Goal: Task Accomplishment & Management: Use online tool/utility

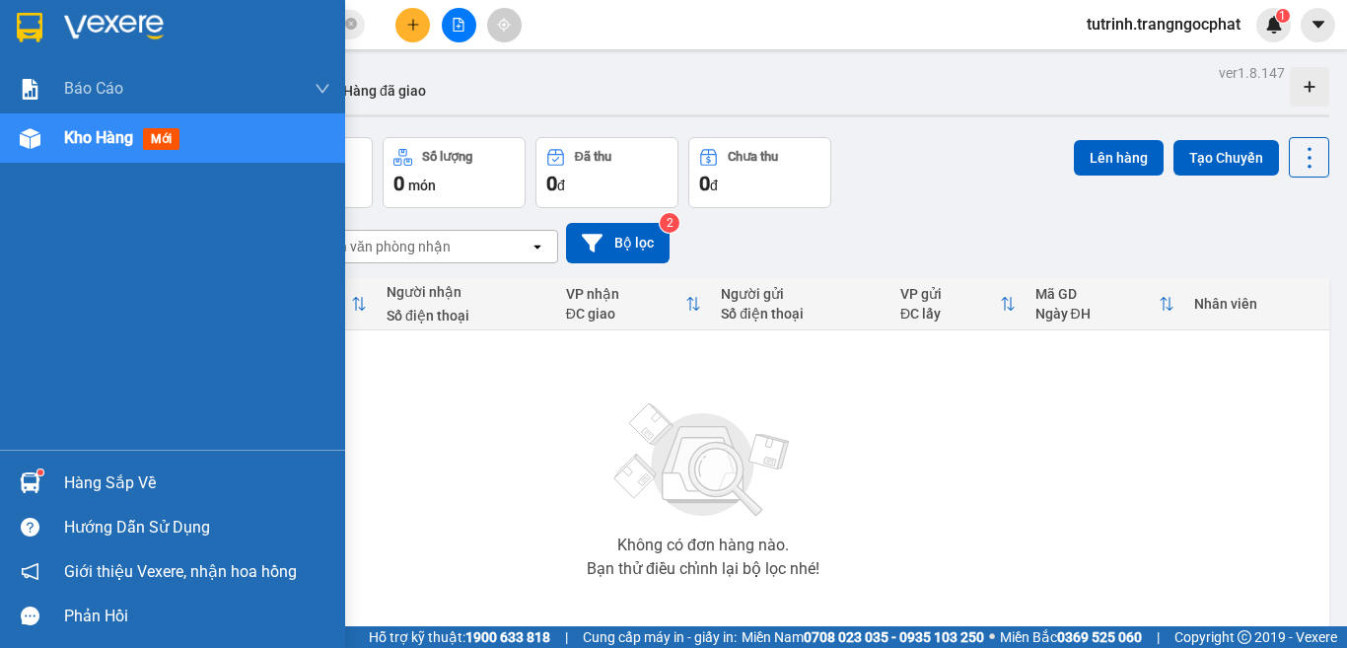
click at [78, 486] on div "Hàng sắp về" at bounding box center [197, 483] width 266 height 30
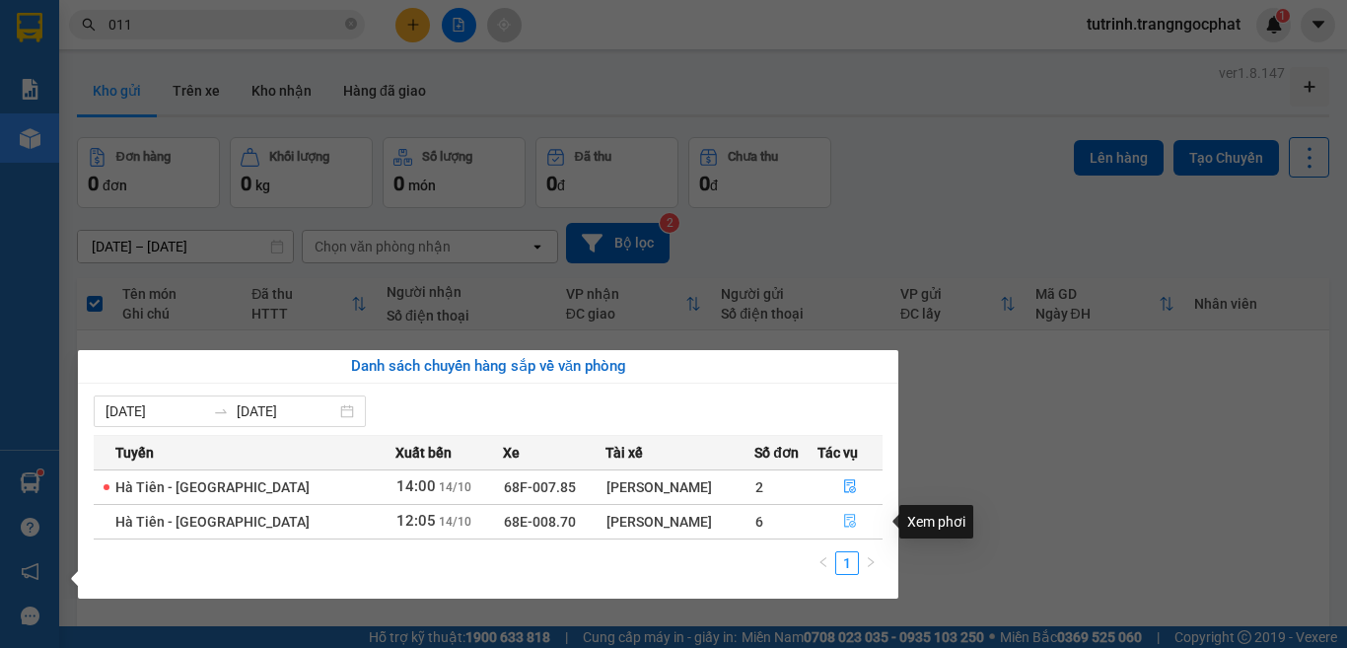
click at [844, 520] on icon "file-done" at bounding box center [850, 521] width 14 height 14
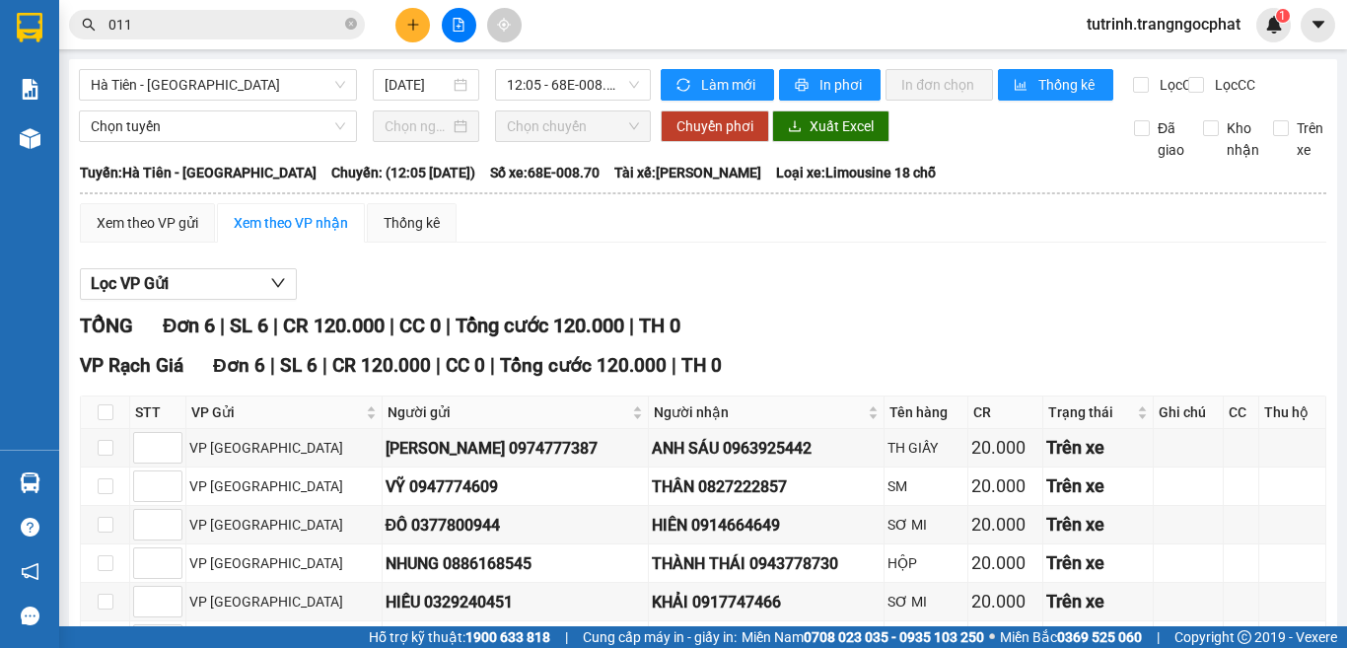
scroll to position [152, 0]
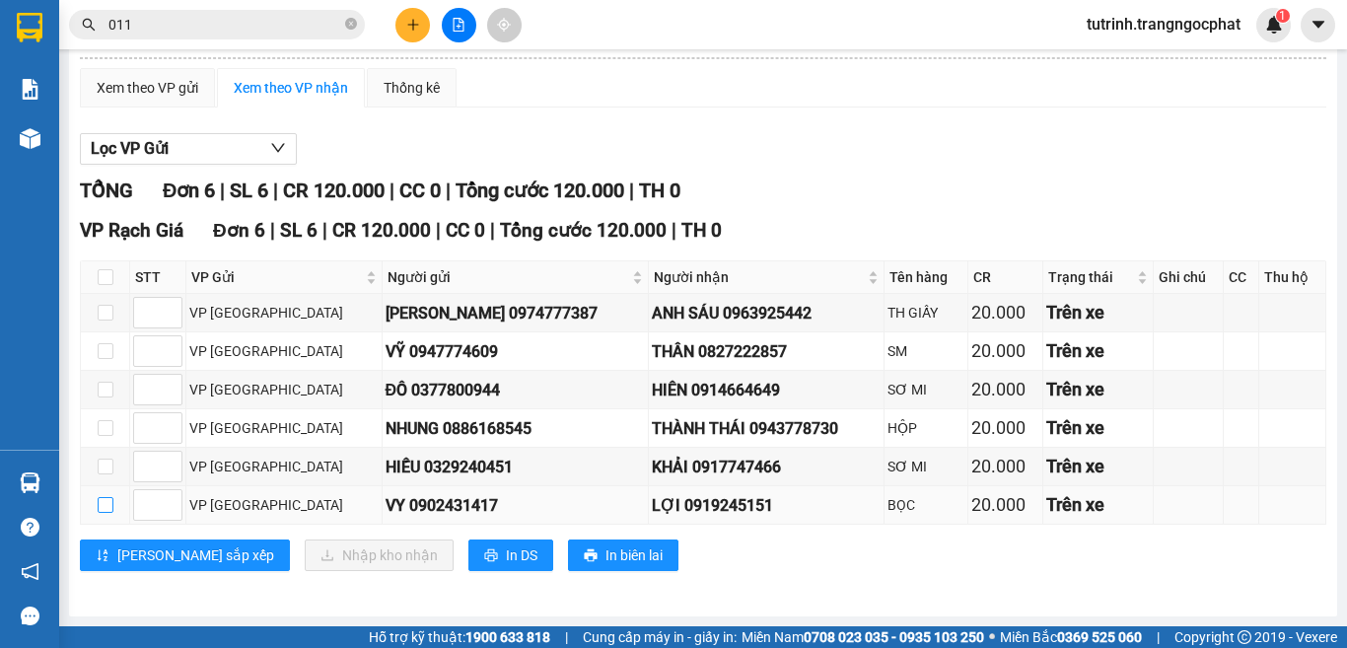
click at [105, 503] on input "checkbox" at bounding box center [106, 505] width 16 height 16
checkbox input "true"
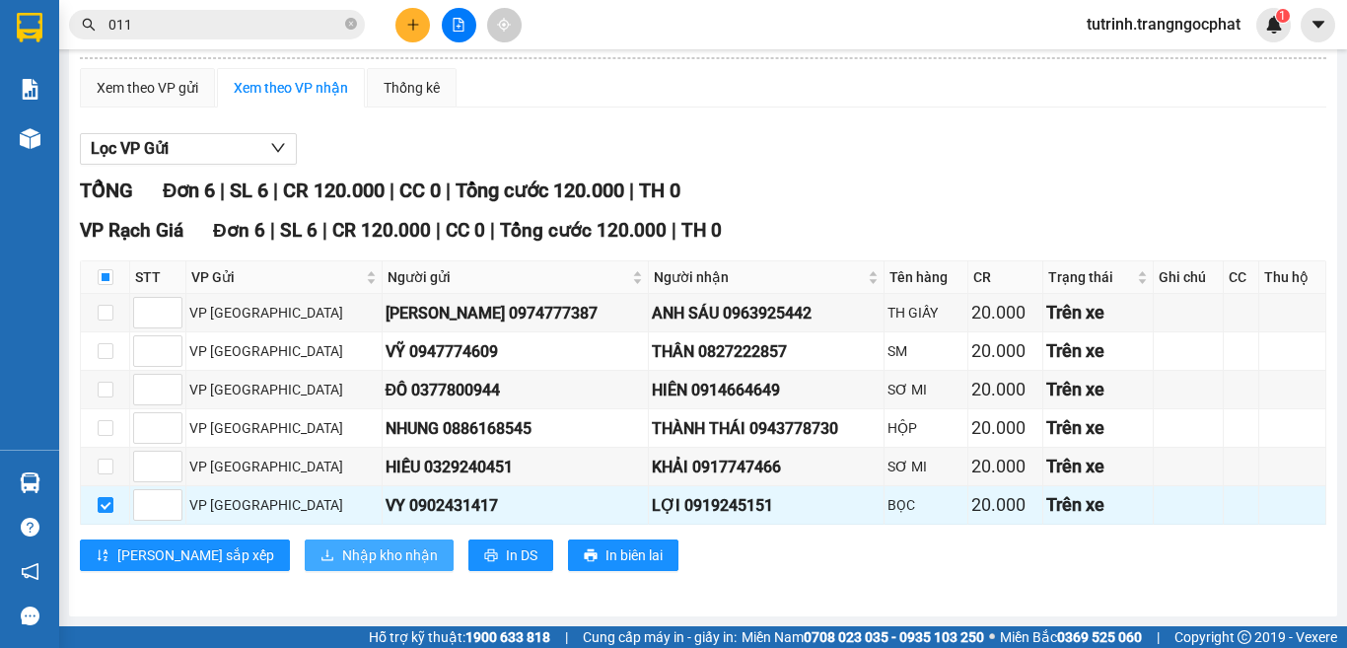
click at [342, 561] on span "Nhập kho nhận" at bounding box center [390, 555] width 96 height 22
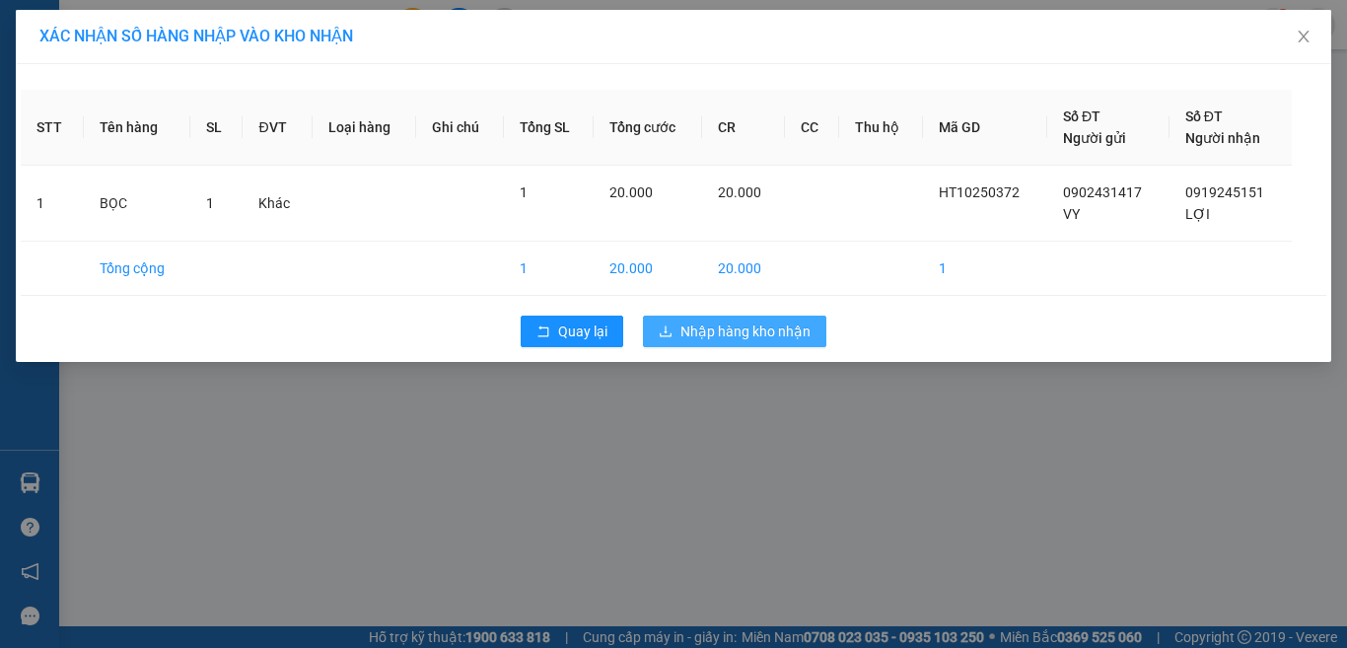
click at [750, 342] on button "Nhập hàng kho nhận" at bounding box center [734, 331] width 183 height 32
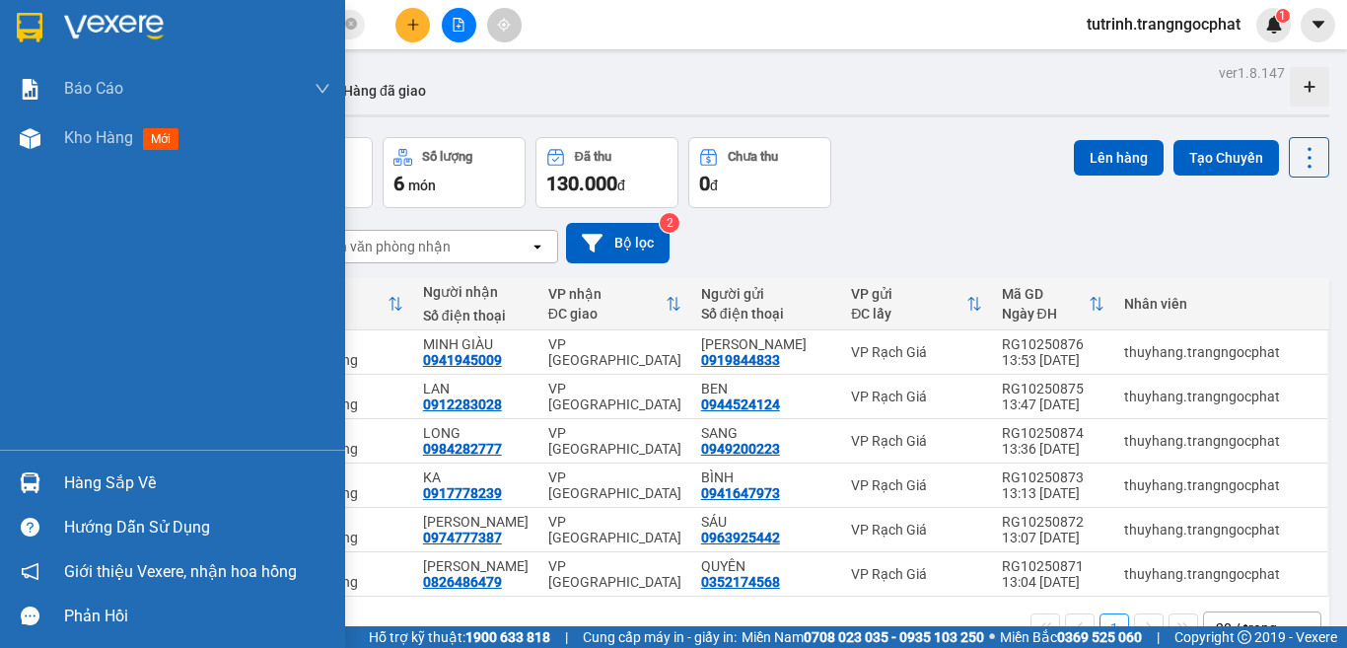
click at [133, 485] on div "Hàng sắp về" at bounding box center [197, 483] width 266 height 30
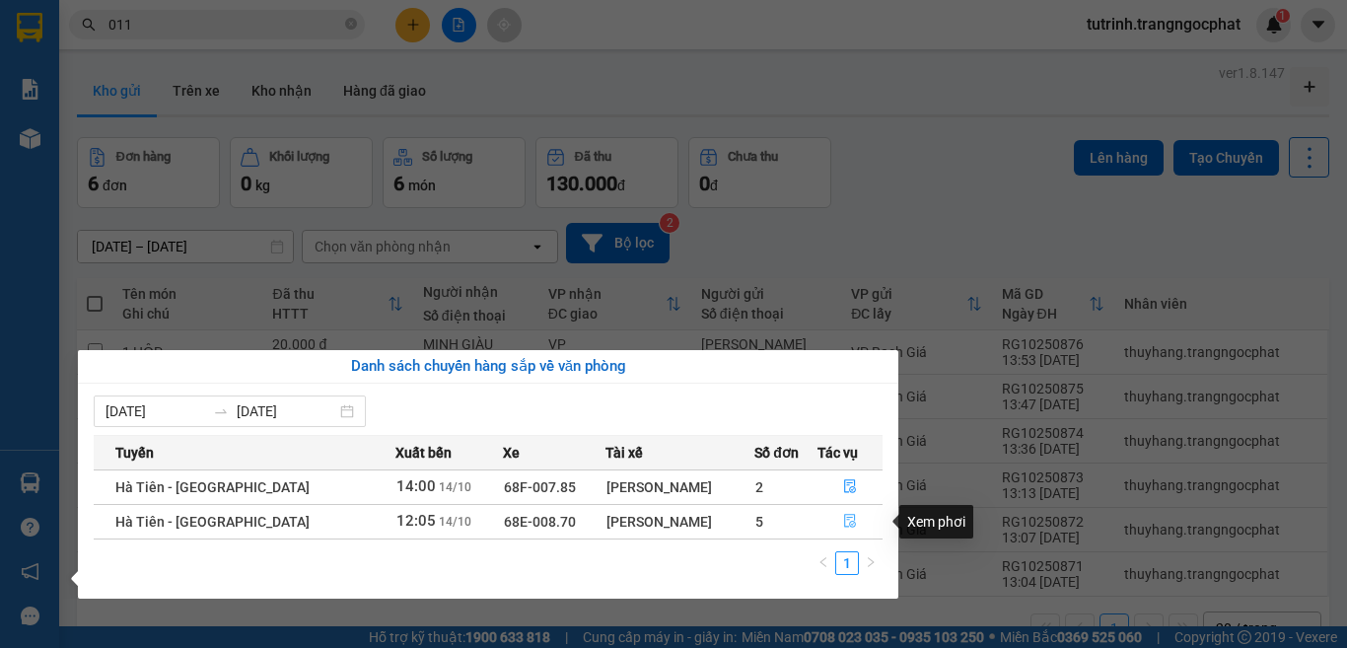
click at [845, 515] on icon "file-done" at bounding box center [850, 522] width 12 height 14
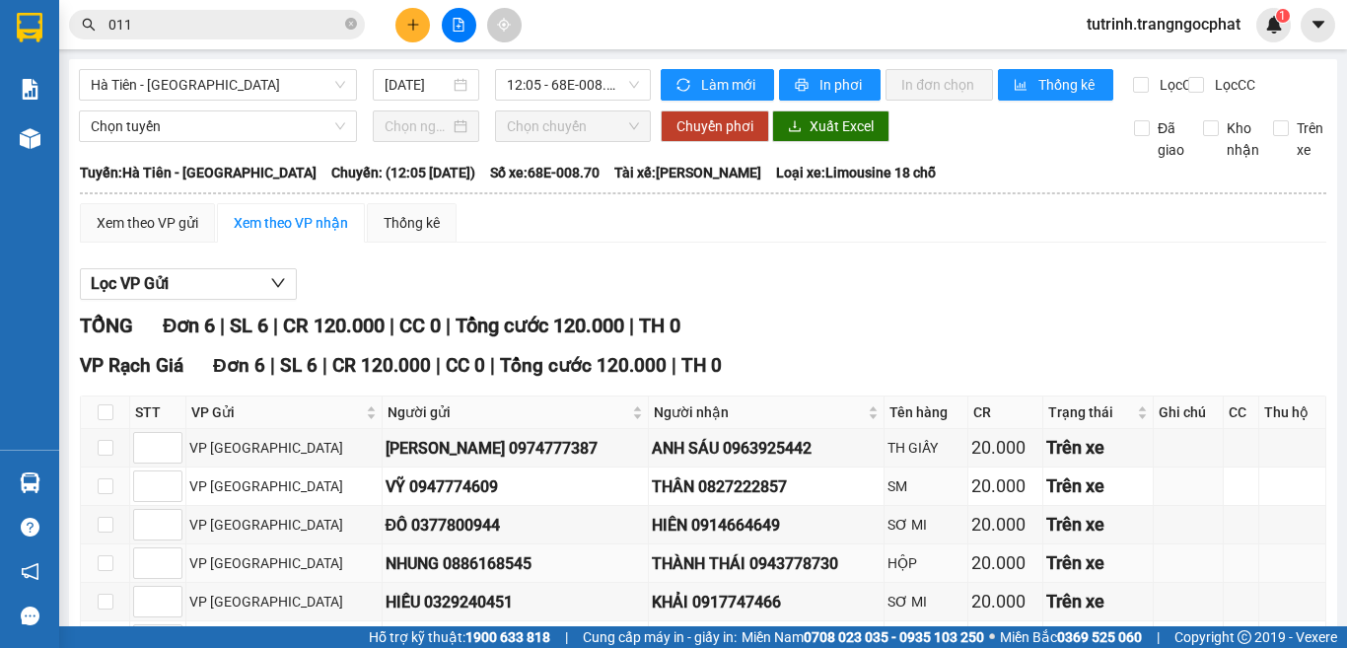
scroll to position [152, 0]
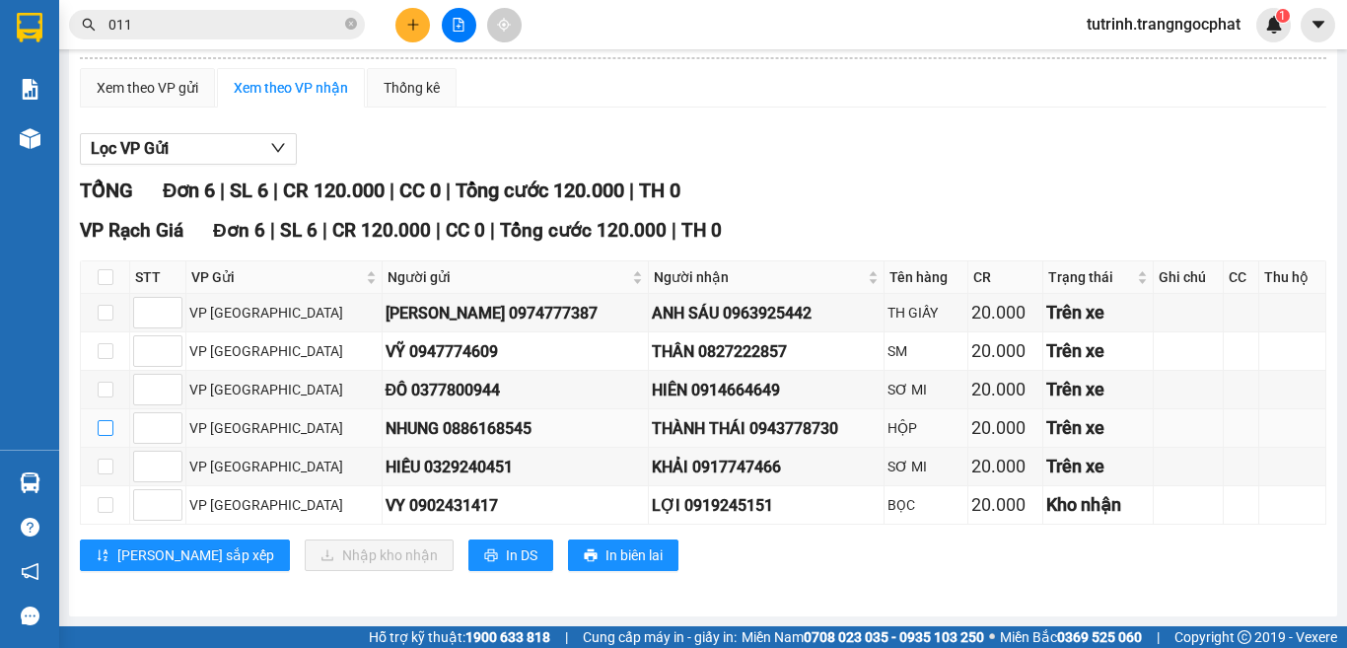
click at [110, 431] on input "checkbox" at bounding box center [106, 428] width 16 height 16
checkbox input "true"
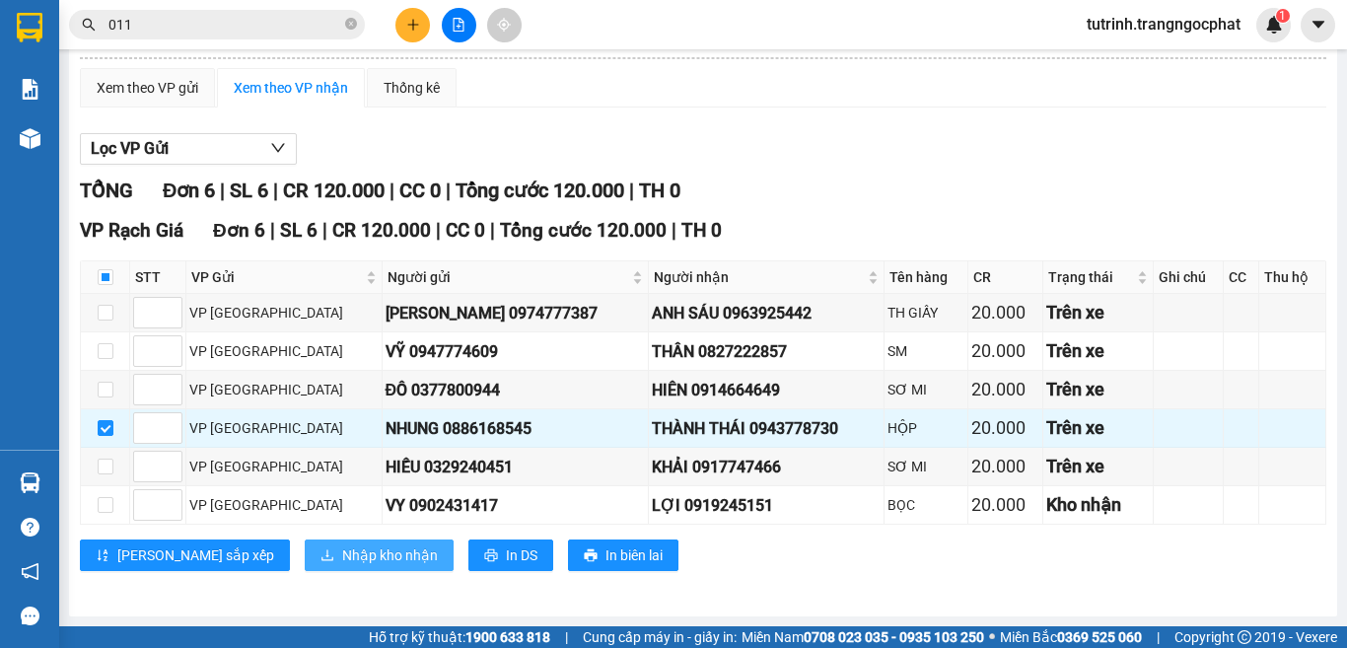
click at [342, 553] on span "Nhập kho nhận" at bounding box center [390, 555] width 96 height 22
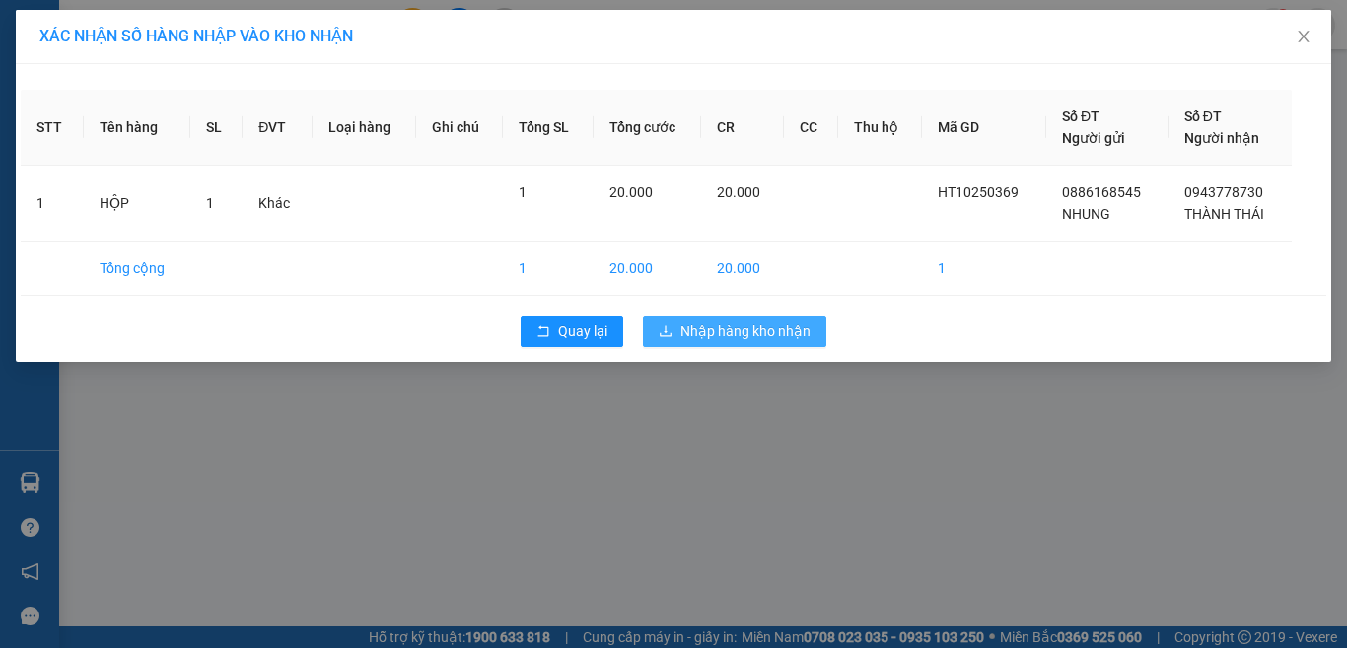
click at [747, 333] on span "Nhập hàng kho nhận" at bounding box center [745, 331] width 130 height 22
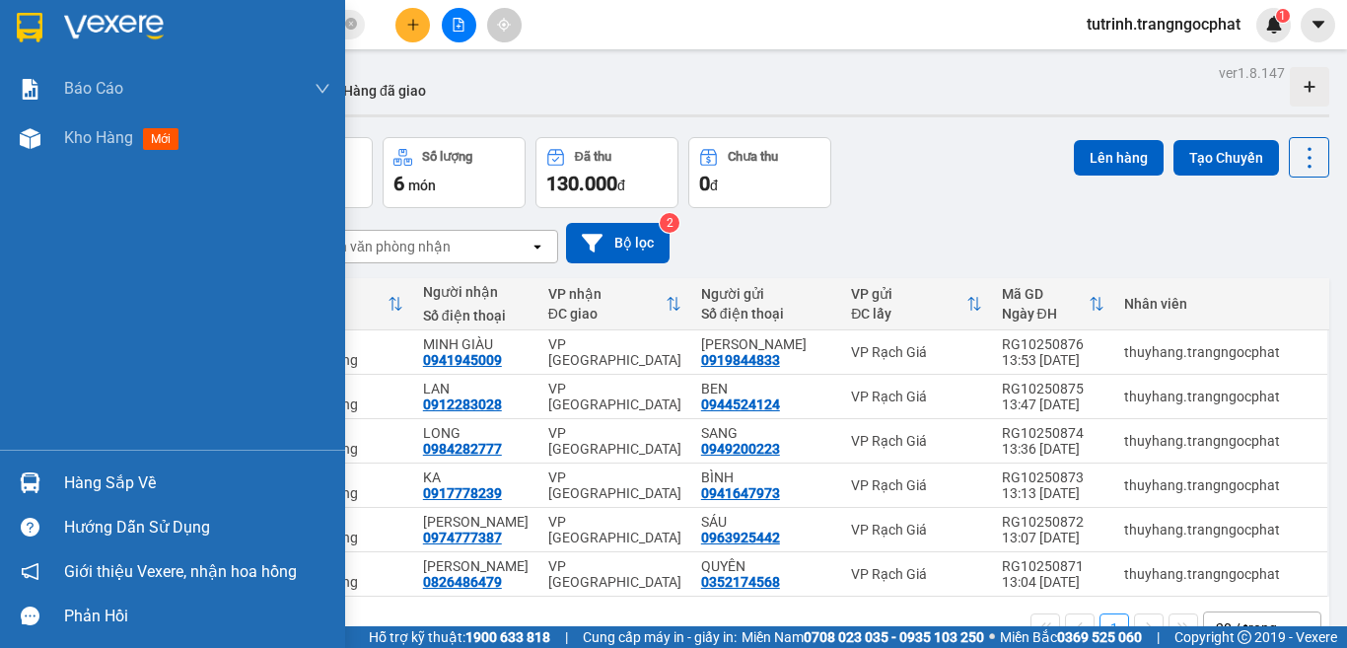
click at [111, 479] on div "Hàng sắp về" at bounding box center [197, 483] width 266 height 30
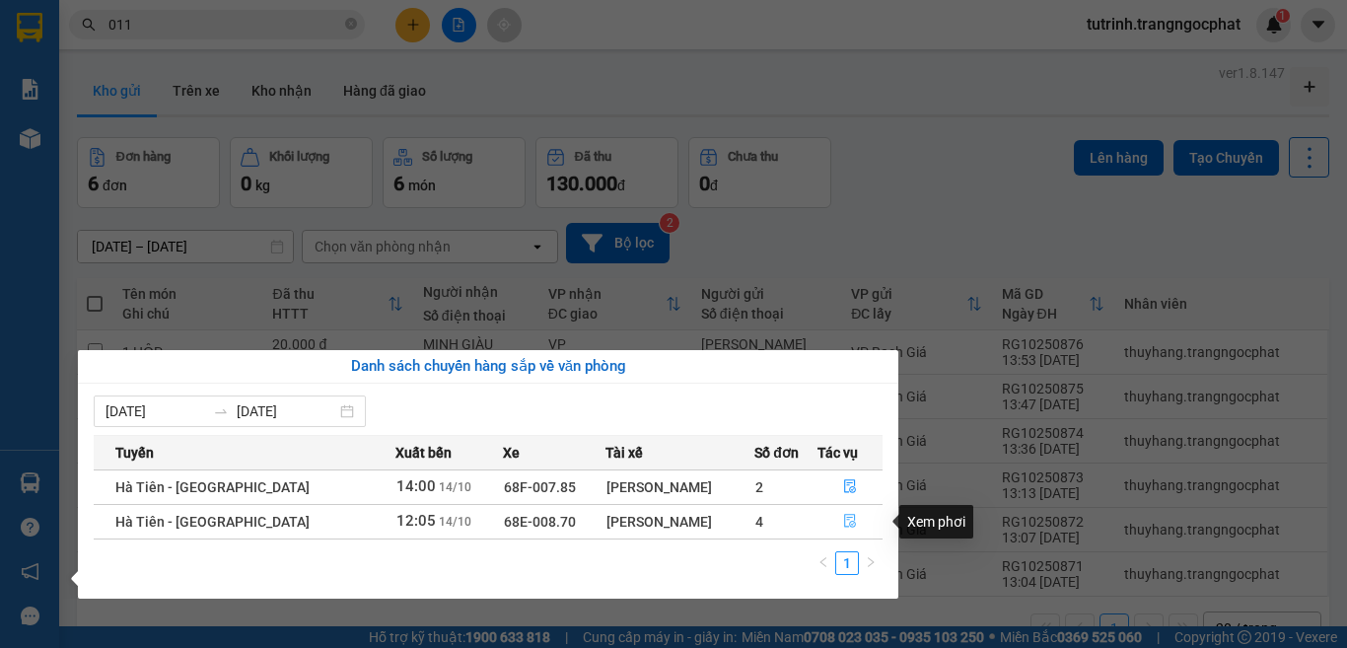
click at [851, 520] on icon "file-done" at bounding box center [850, 522] width 12 height 14
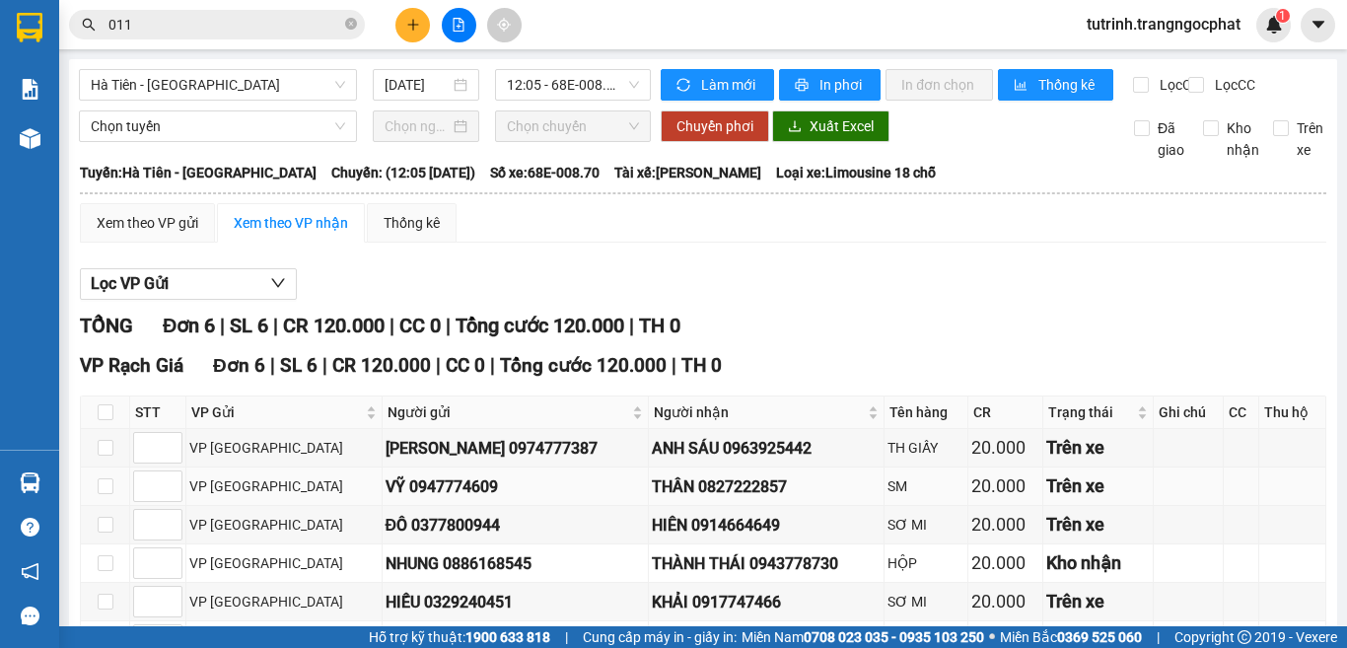
scroll to position [99, 0]
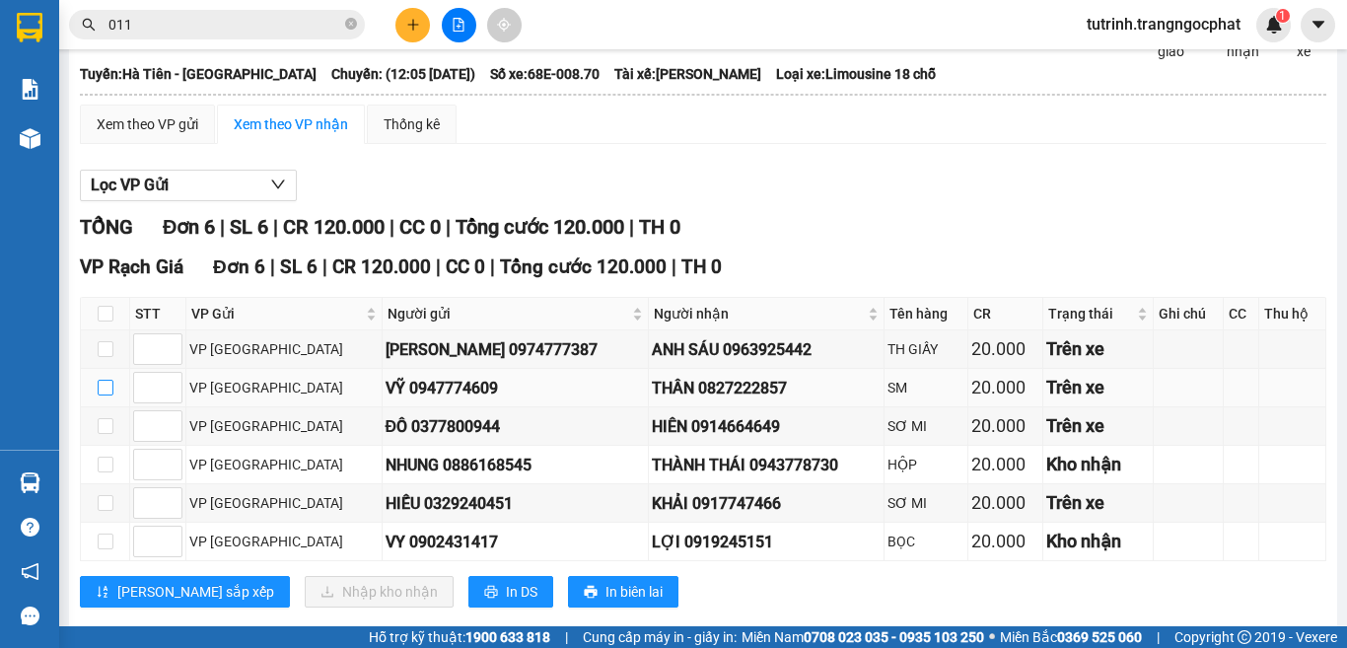
click at [106, 395] on input "checkbox" at bounding box center [106, 388] width 16 height 16
checkbox input "true"
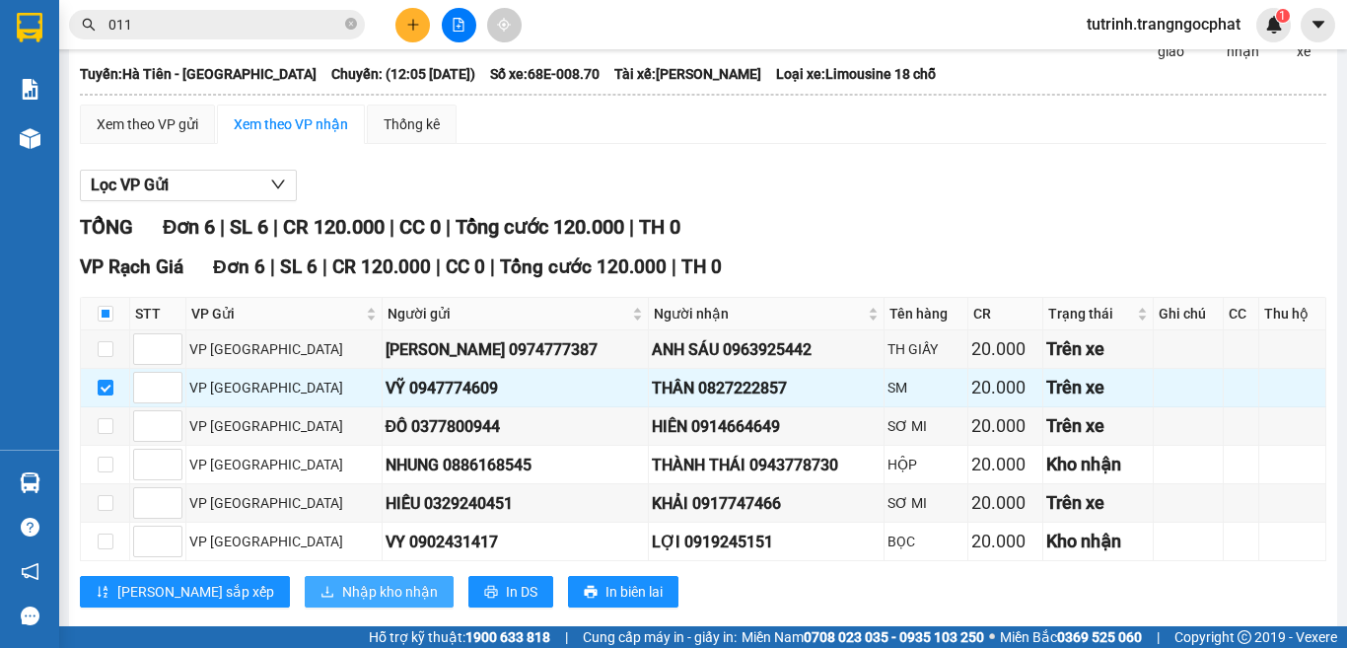
click at [342, 601] on span "Nhập kho nhận" at bounding box center [390, 592] width 96 height 22
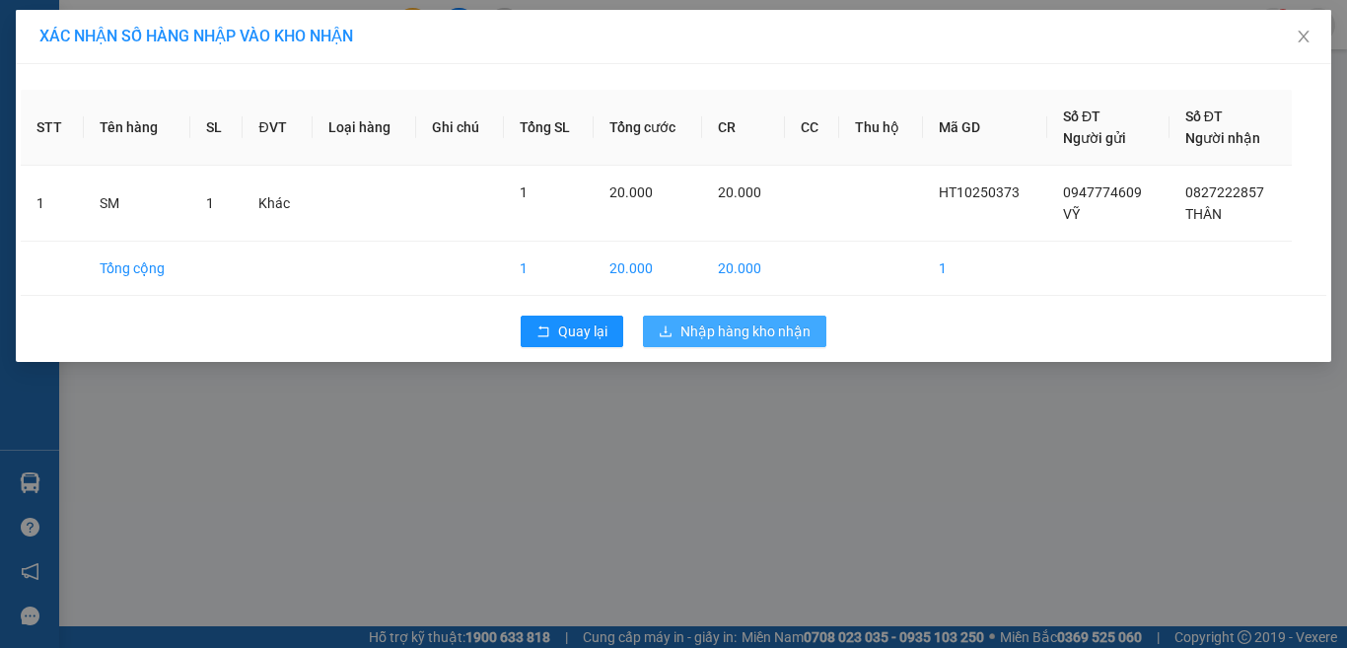
click at [742, 339] on span "Nhập hàng kho nhận" at bounding box center [745, 331] width 130 height 22
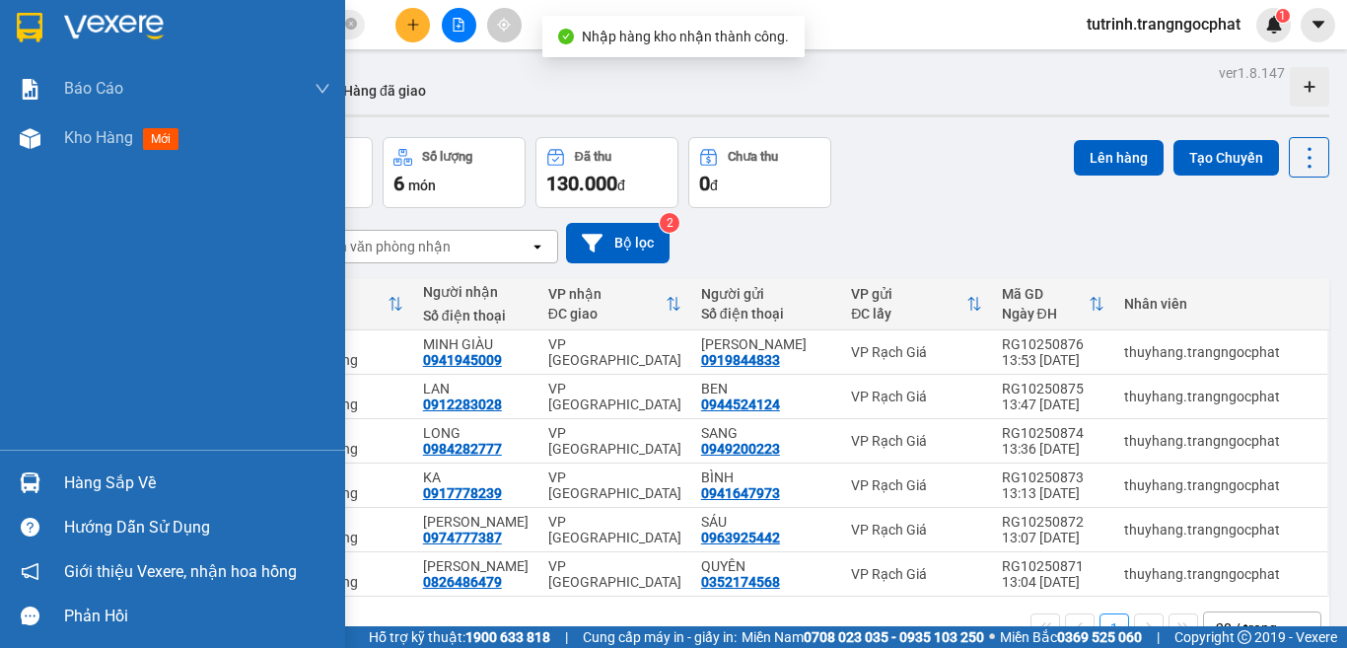
click at [133, 485] on div "Hàng sắp về" at bounding box center [197, 483] width 266 height 30
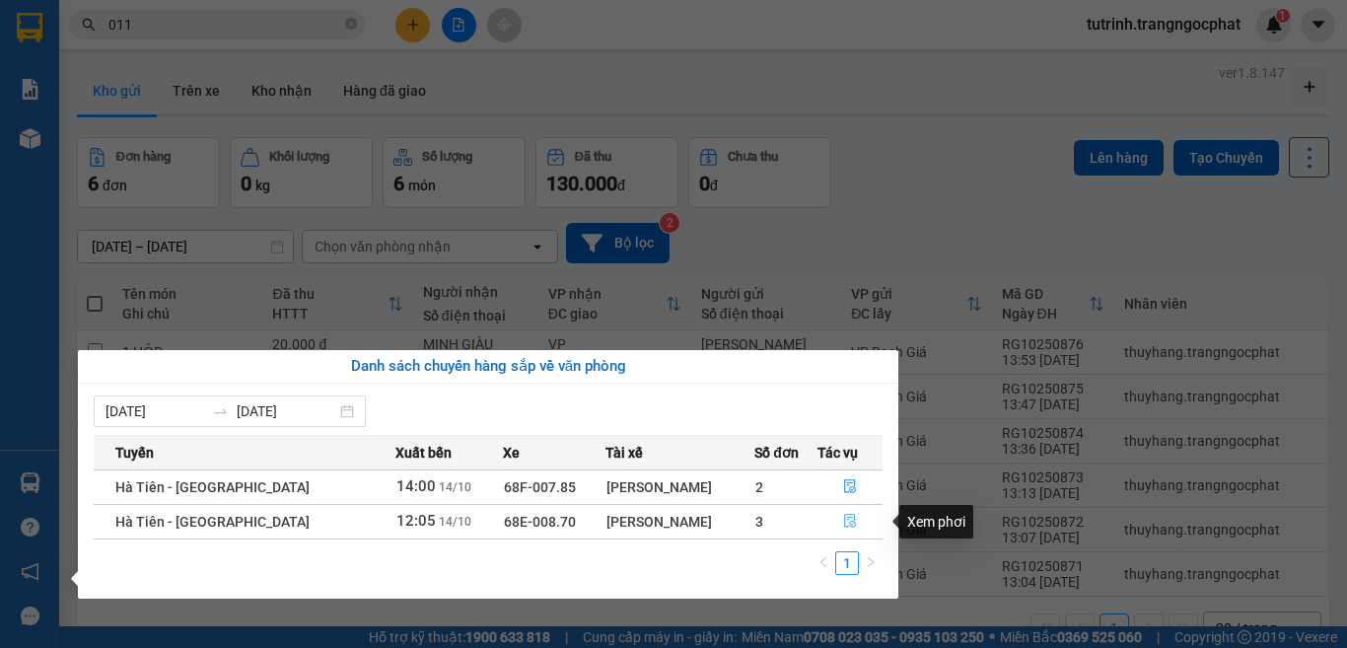
click at [843, 521] on icon "file-done" at bounding box center [850, 521] width 14 height 14
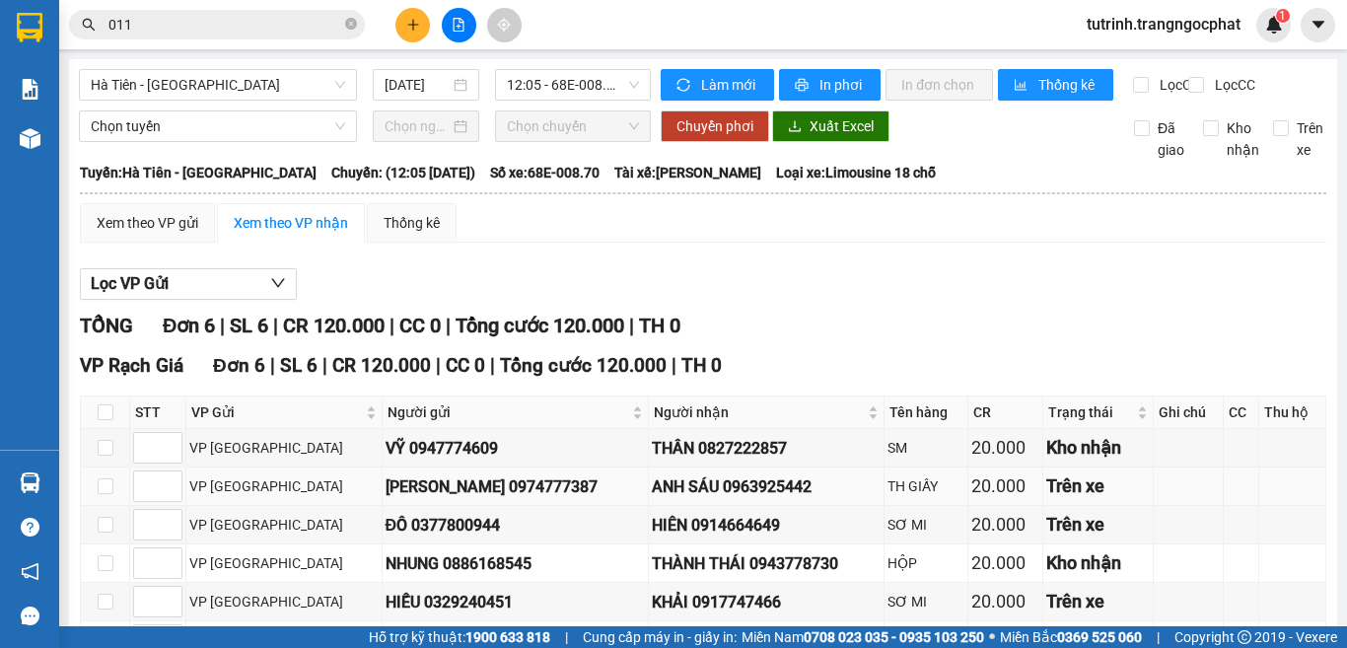
scroll to position [152, 0]
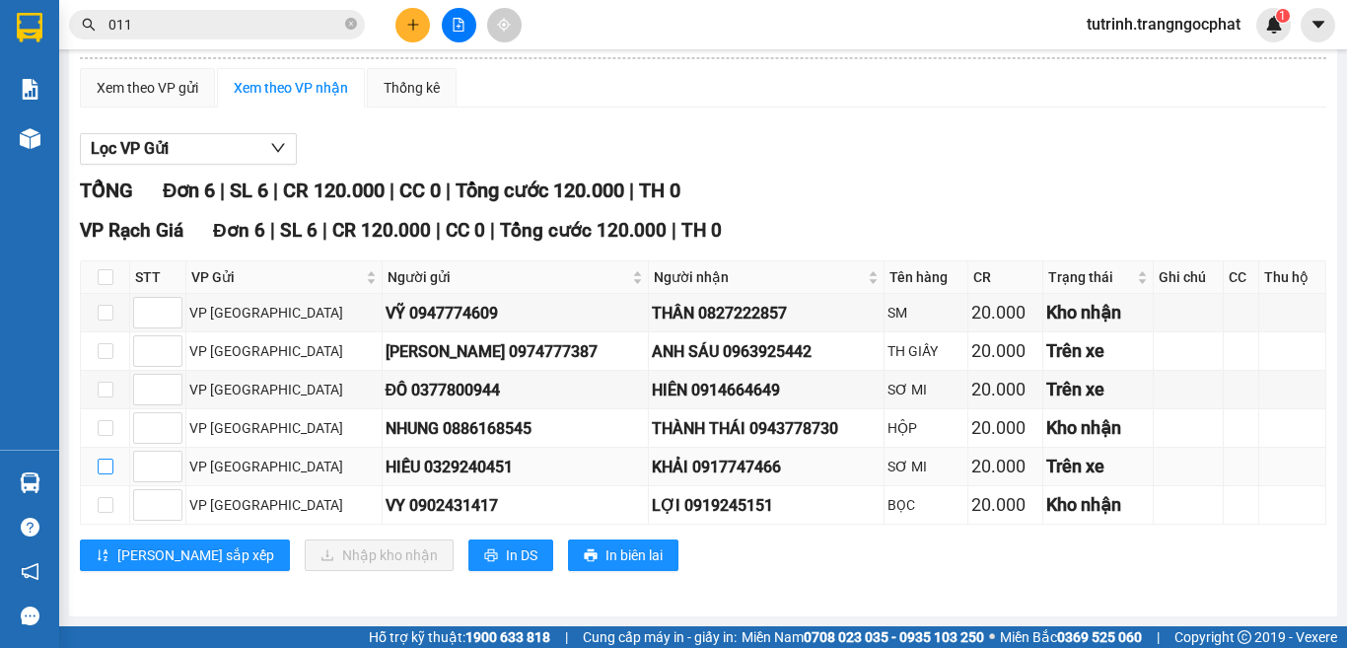
click at [104, 475] on label at bounding box center [106, 466] width 16 height 22
click at [104, 474] on input "checkbox" at bounding box center [106, 466] width 16 height 16
checkbox input "true"
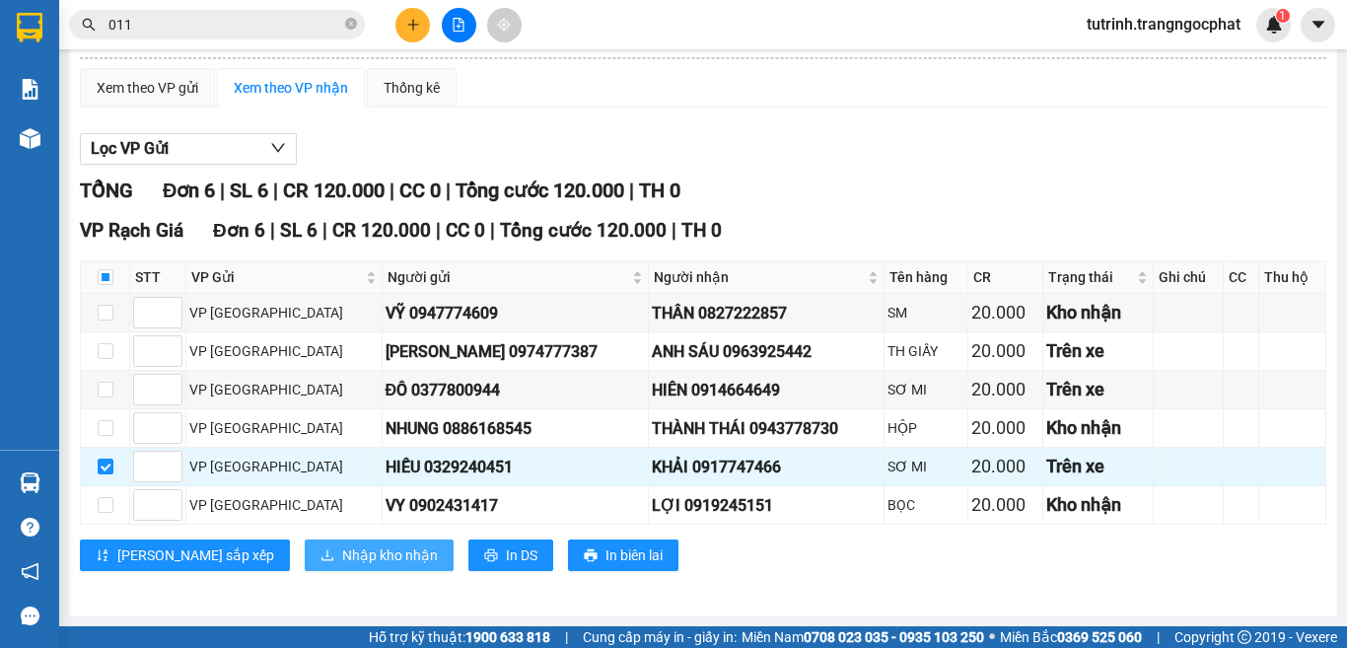
click at [342, 562] on span "Nhập kho nhận" at bounding box center [390, 555] width 96 height 22
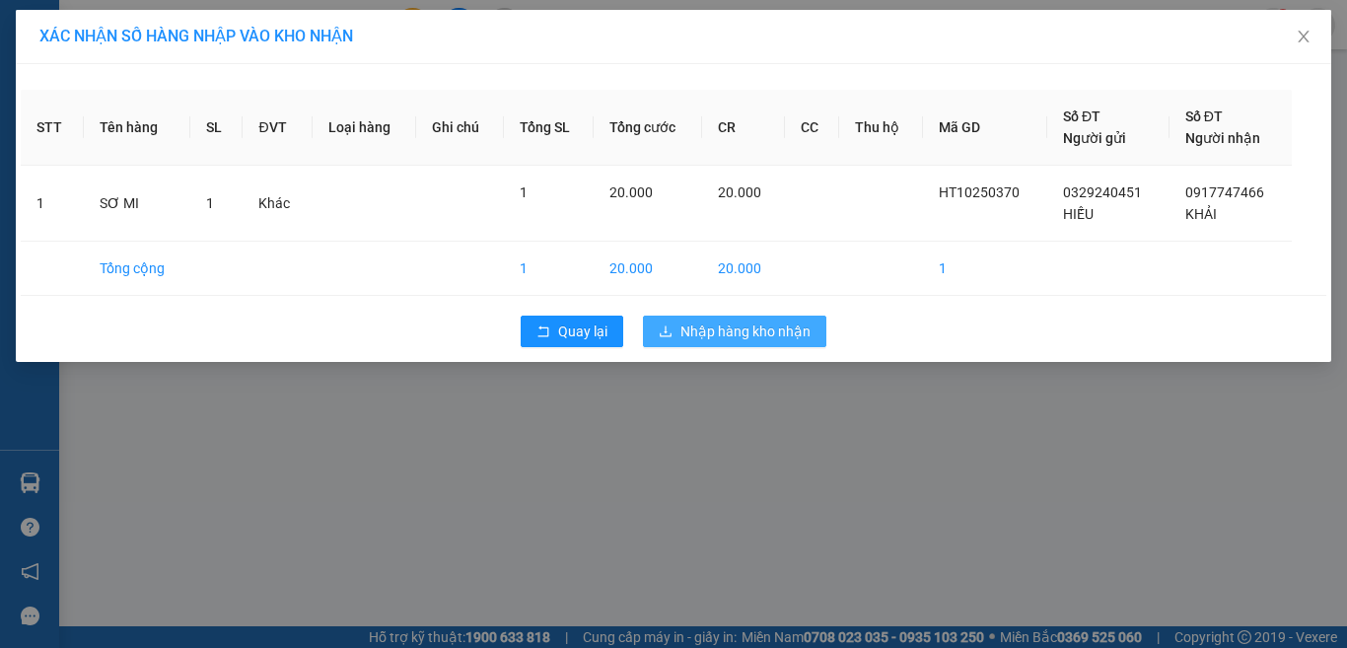
click at [758, 333] on span "Nhập hàng kho nhận" at bounding box center [745, 331] width 130 height 22
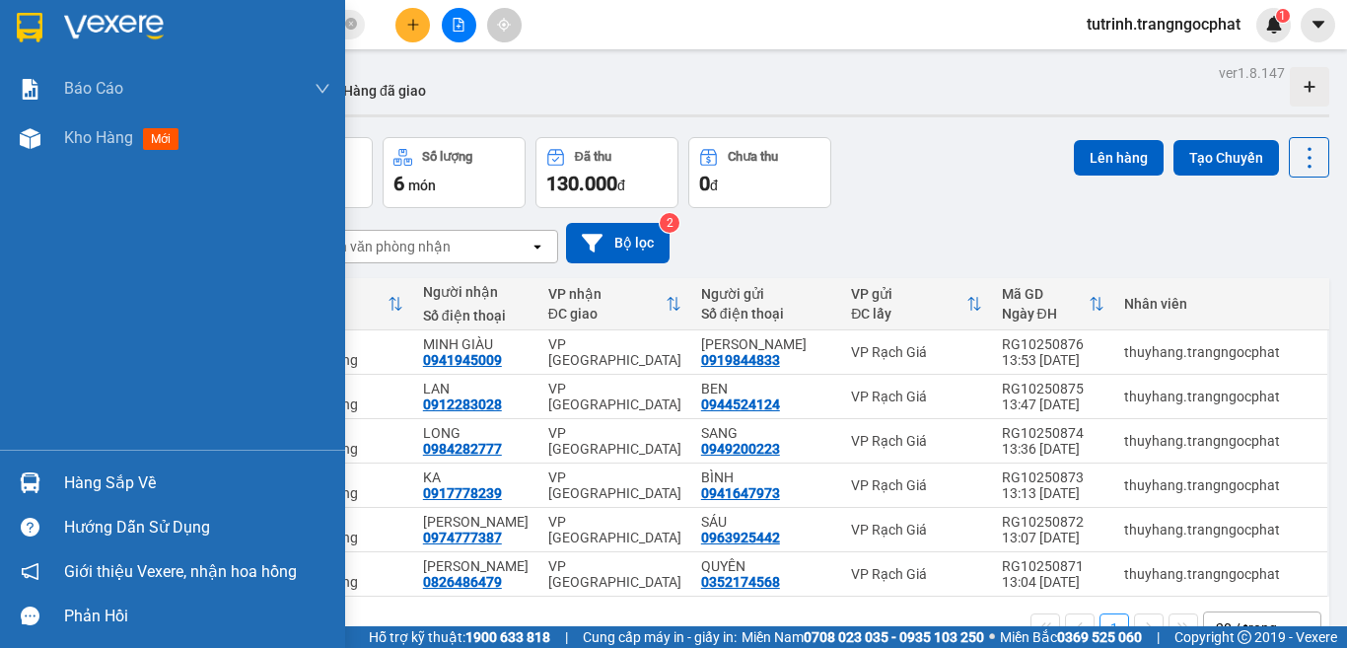
click at [119, 469] on div "Hàng sắp về" at bounding box center [197, 483] width 266 height 30
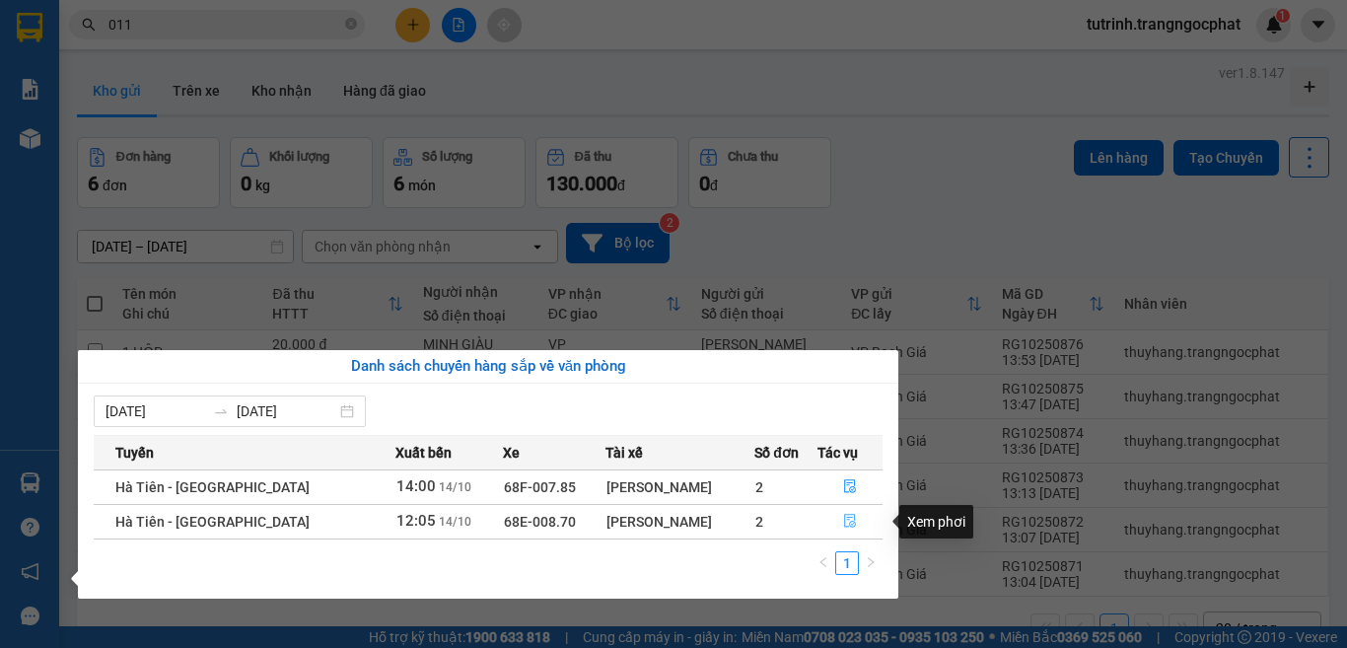
click at [845, 524] on icon "file-done" at bounding box center [850, 521] width 14 height 14
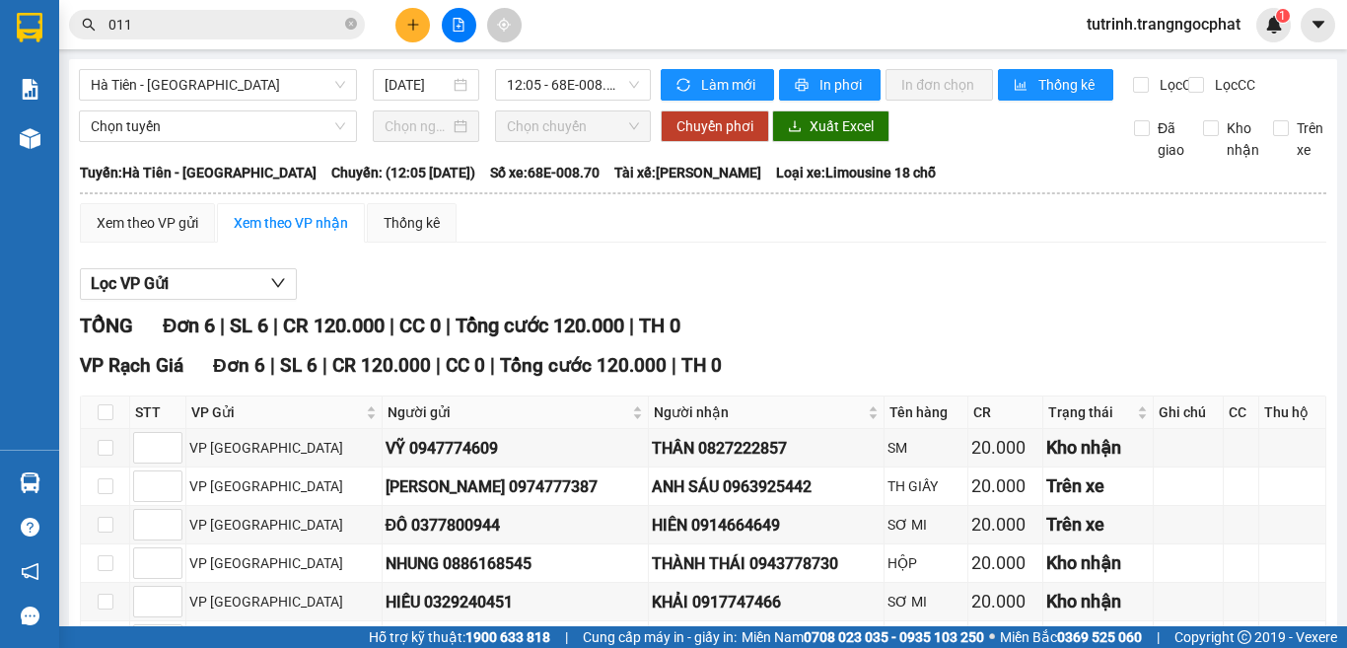
scroll to position [152, 0]
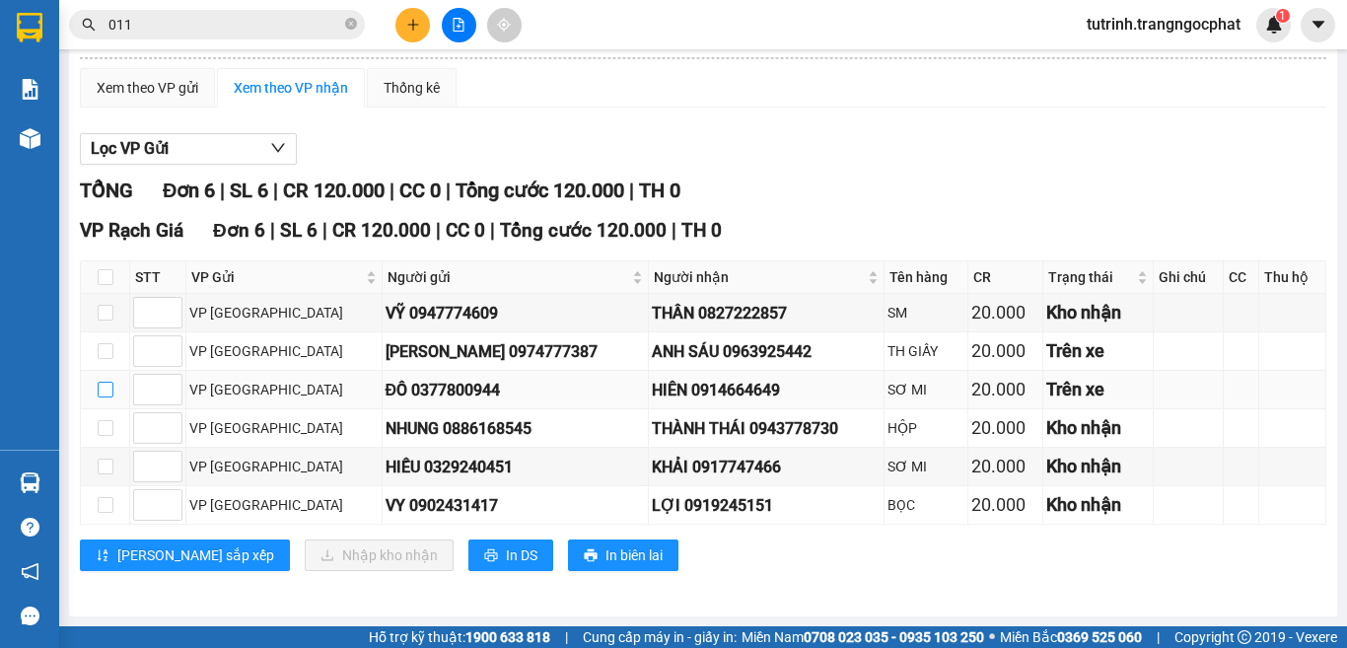
click at [104, 389] on input "checkbox" at bounding box center [106, 389] width 16 height 16
checkbox input "true"
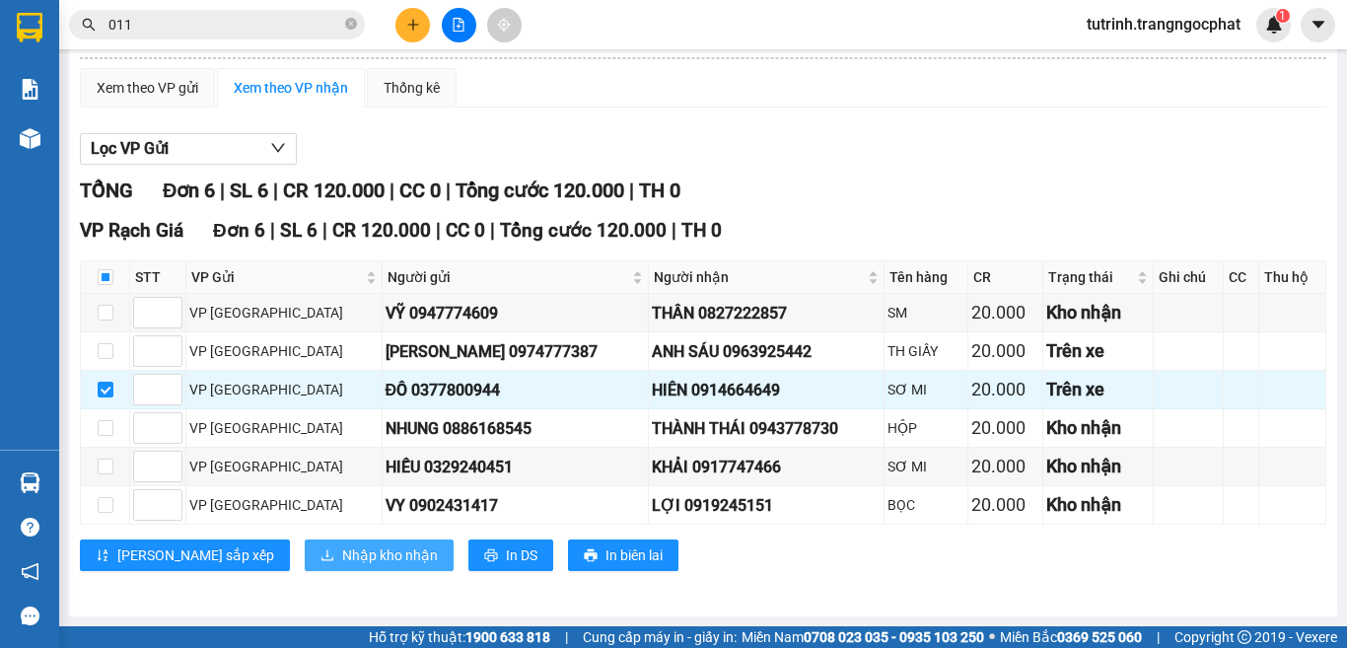
click at [342, 555] on span "Nhập kho nhận" at bounding box center [390, 555] width 96 height 22
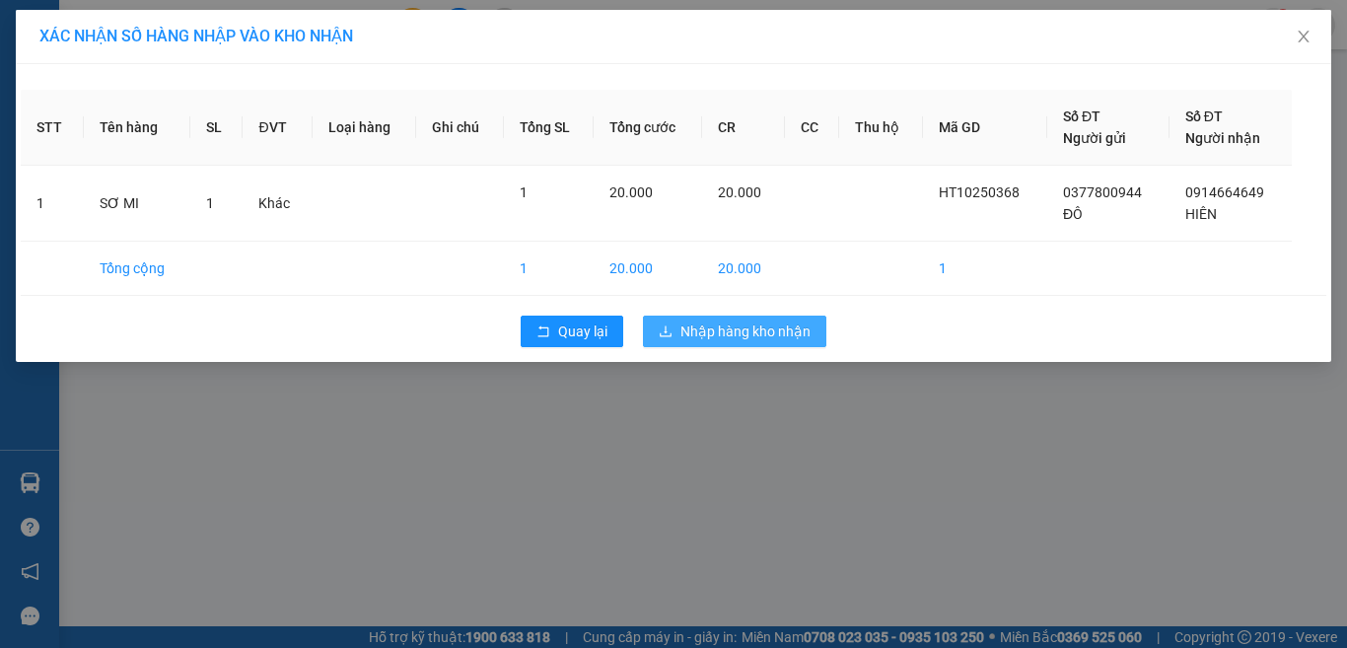
click at [796, 336] on span "Nhập hàng kho nhận" at bounding box center [745, 331] width 130 height 22
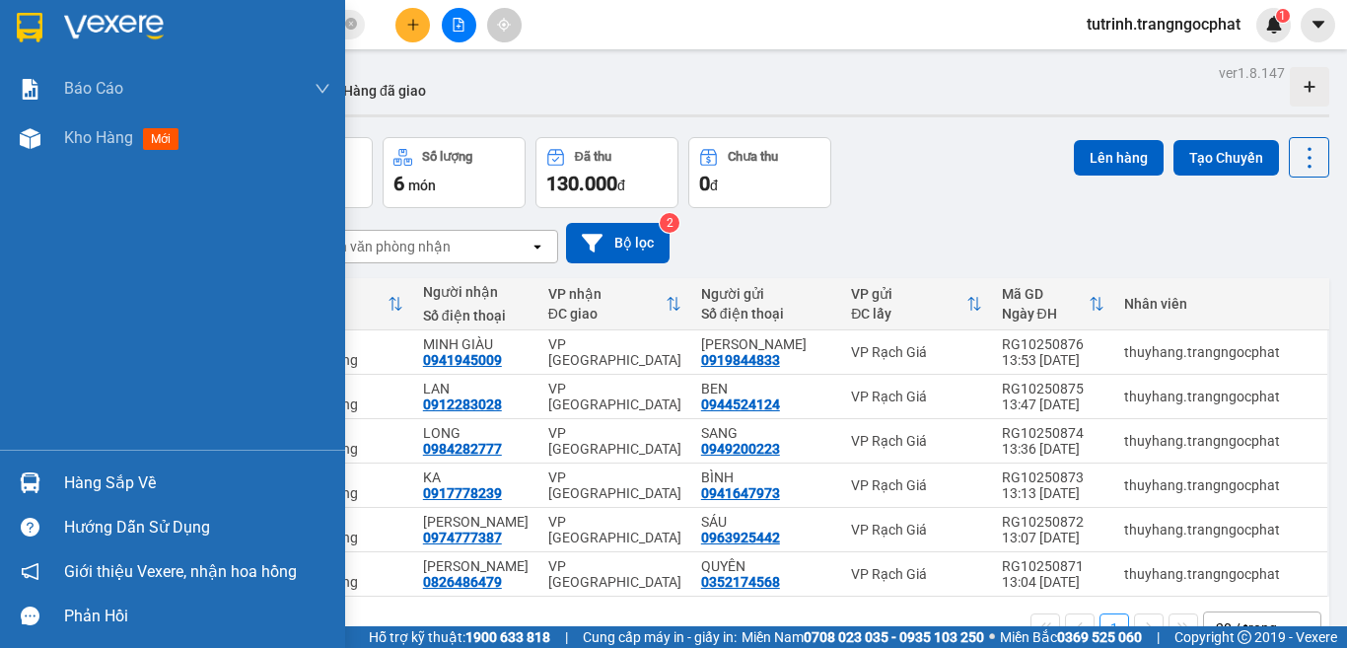
click at [119, 484] on div "Hàng sắp về" at bounding box center [197, 483] width 266 height 30
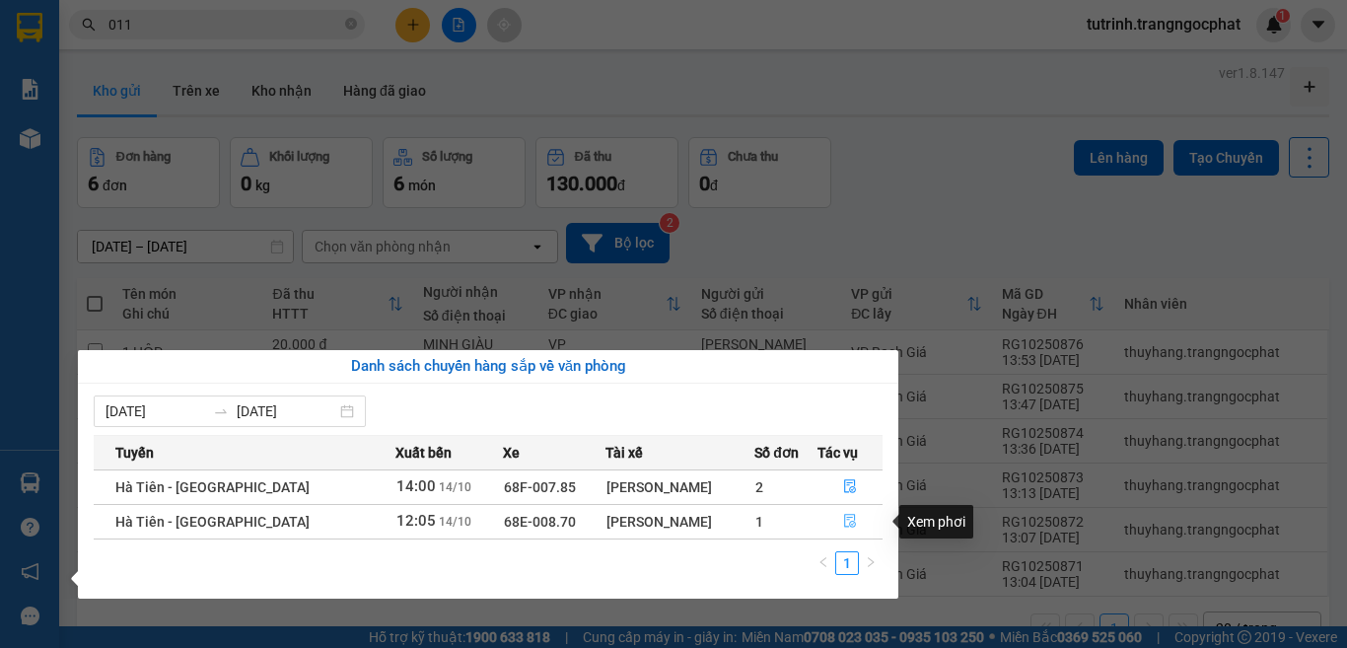
click at [853, 524] on icon "file-done" at bounding box center [850, 521] width 14 height 14
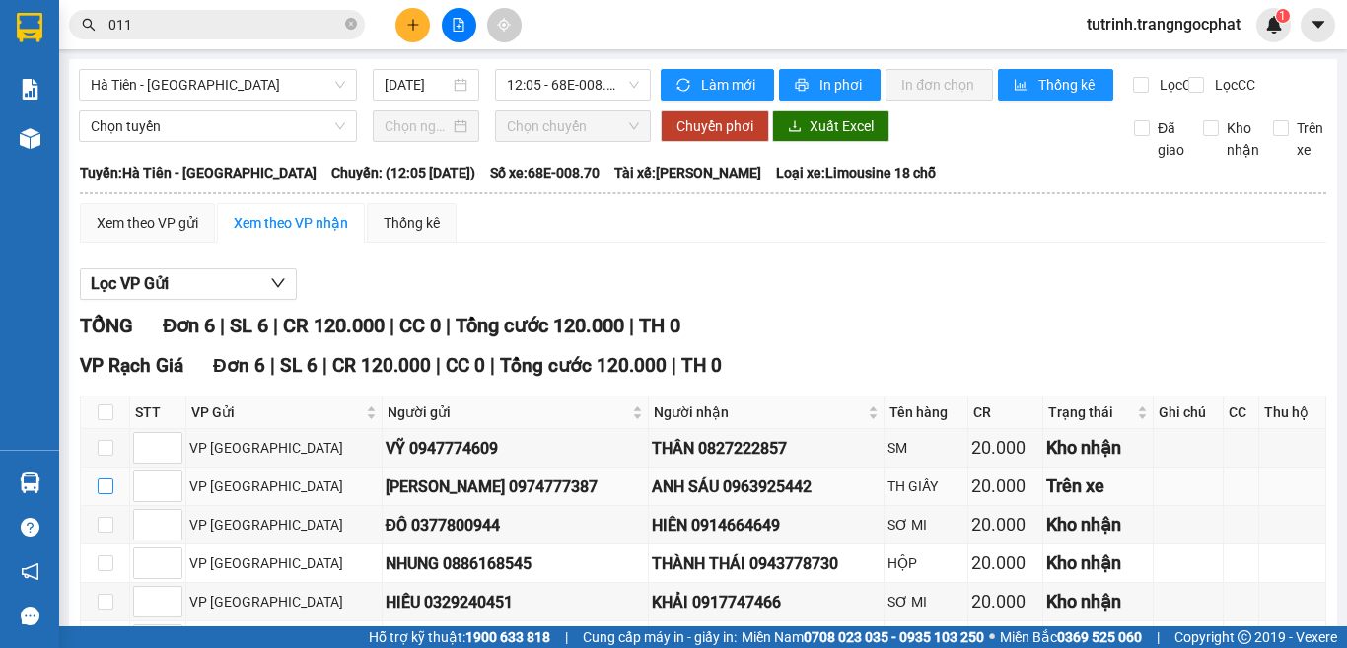
click at [107, 494] on input "checkbox" at bounding box center [106, 486] width 16 height 16
checkbox input "true"
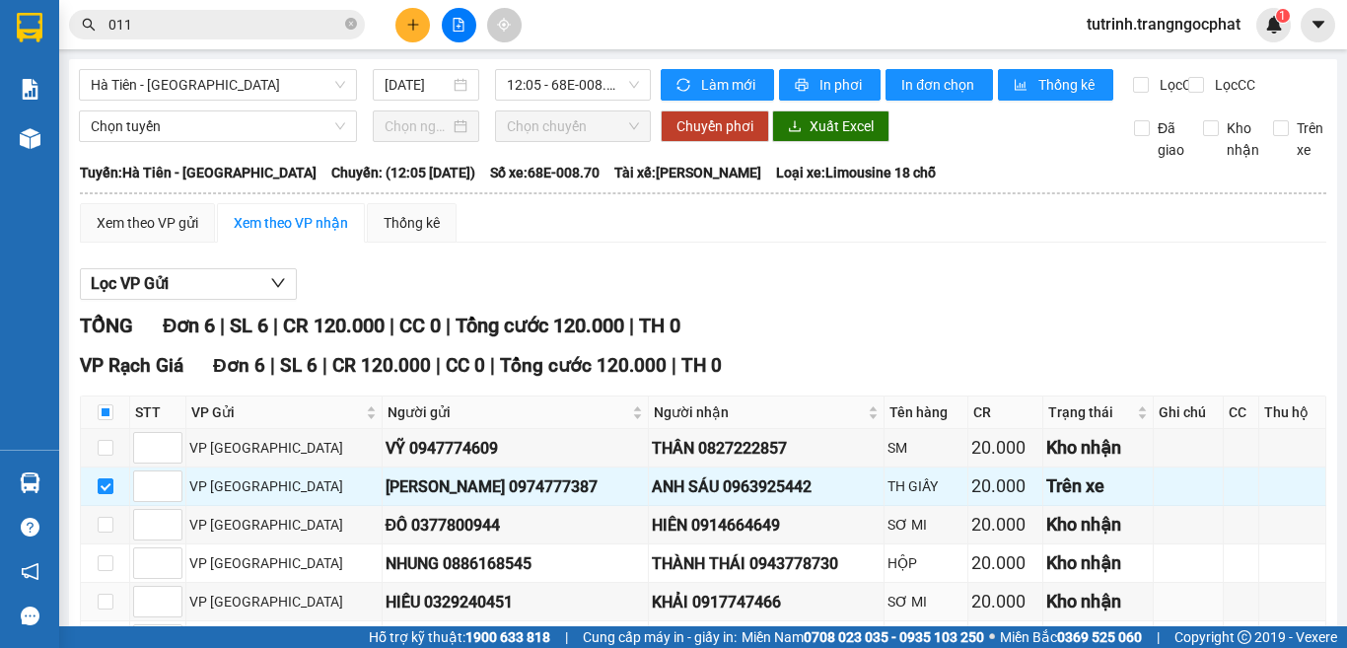
scroll to position [152, 0]
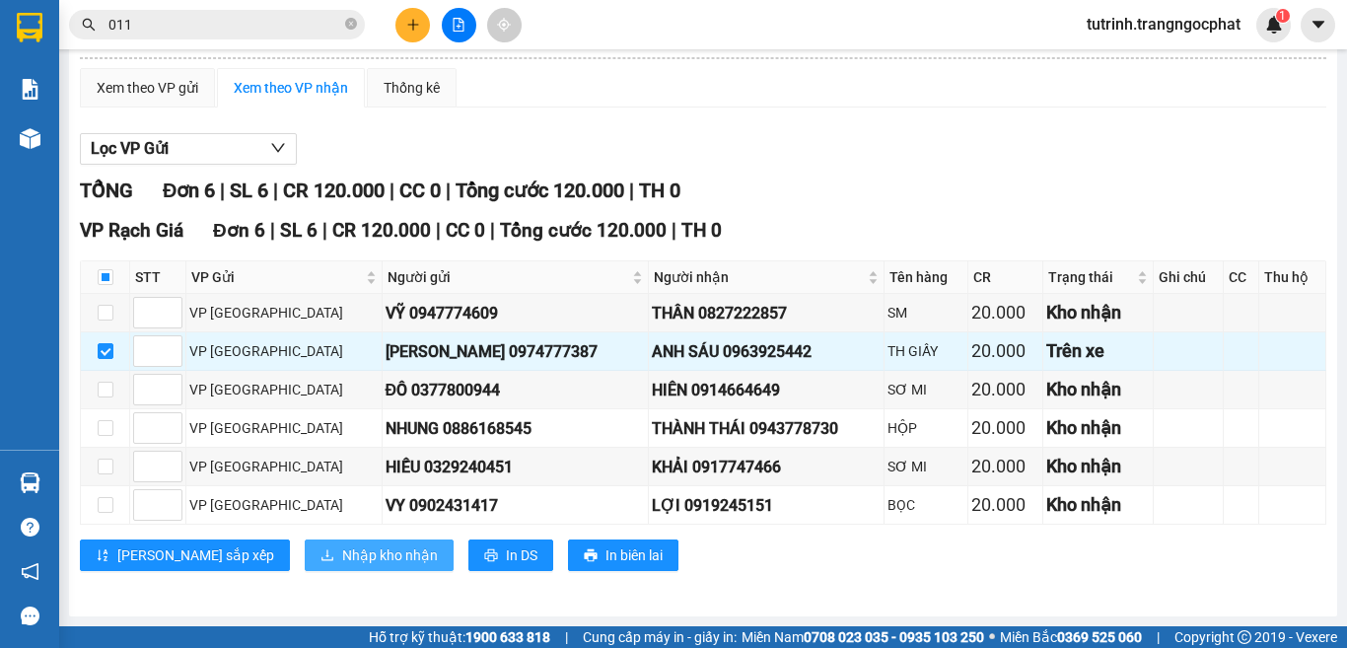
click at [342, 552] on span "Nhập kho nhận" at bounding box center [390, 555] width 96 height 22
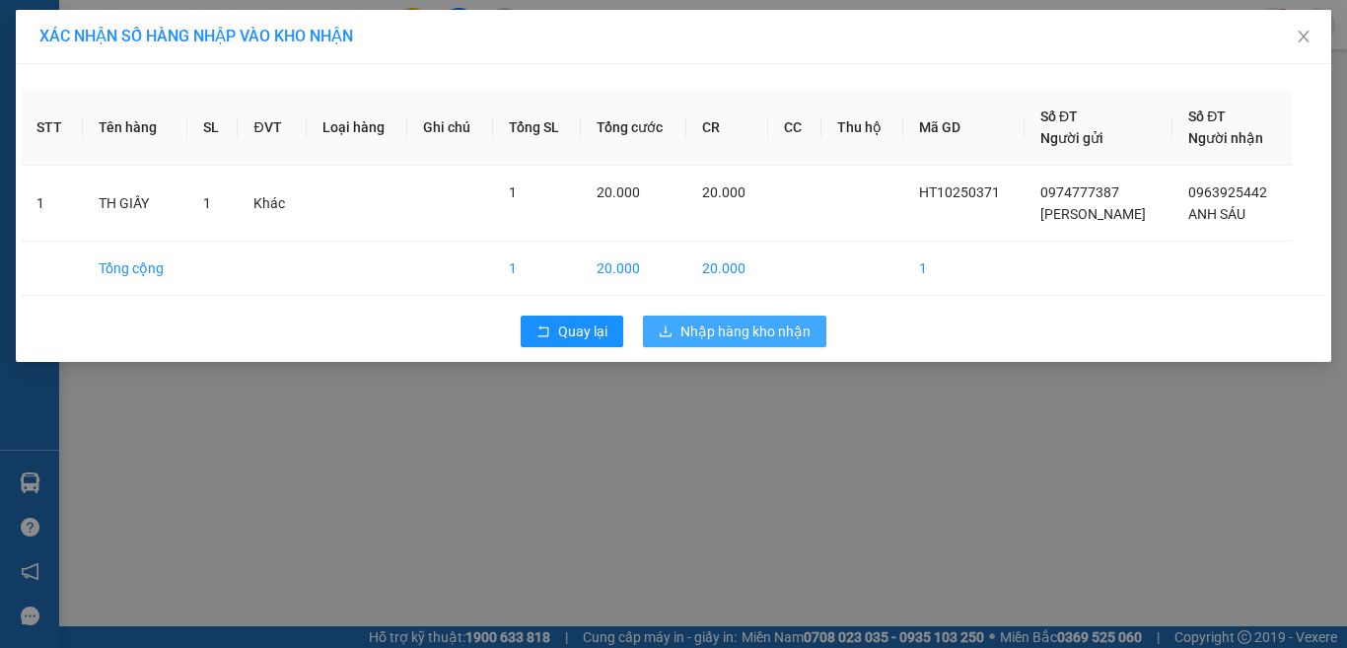
click at [762, 323] on span "Nhập hàng kho nhận" at bounding box center [745, 331] width 130 height 22
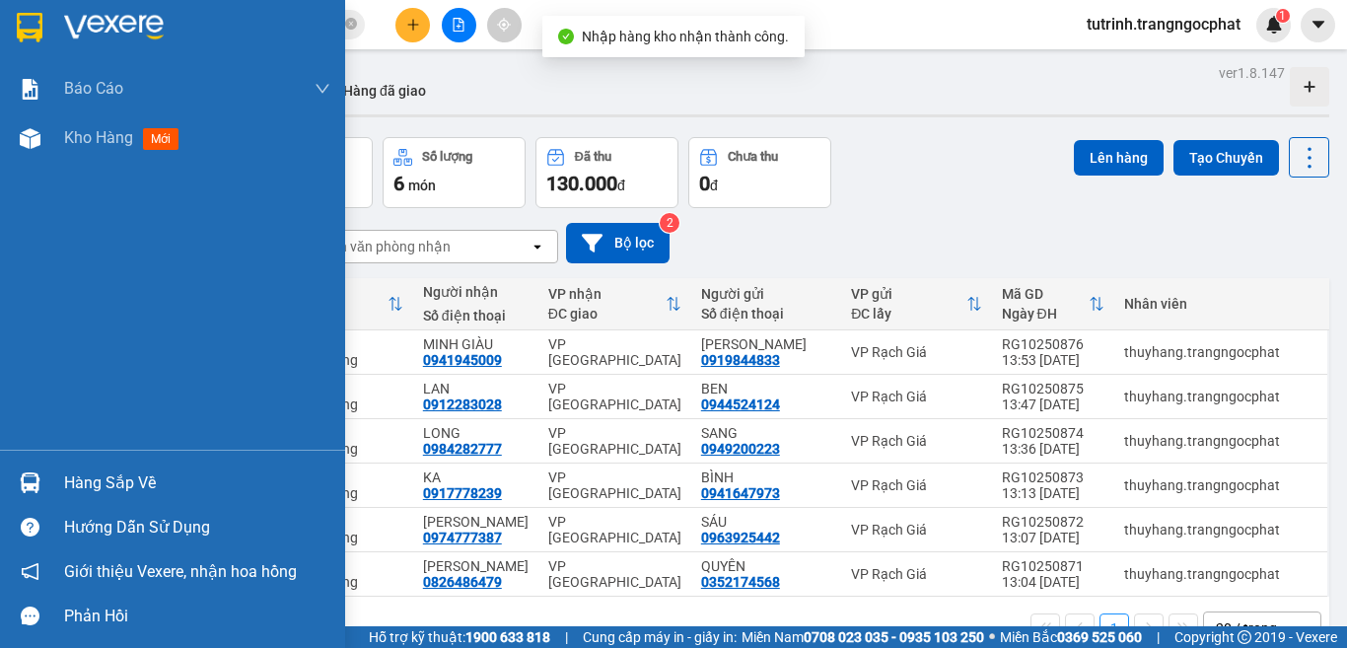
click at [118, 485] on div "Hàng sắp về" at bounding box center [197, 483] width 266 height 30
